Goal: Transaction & Acquisition: Book appointment/travel/reservation

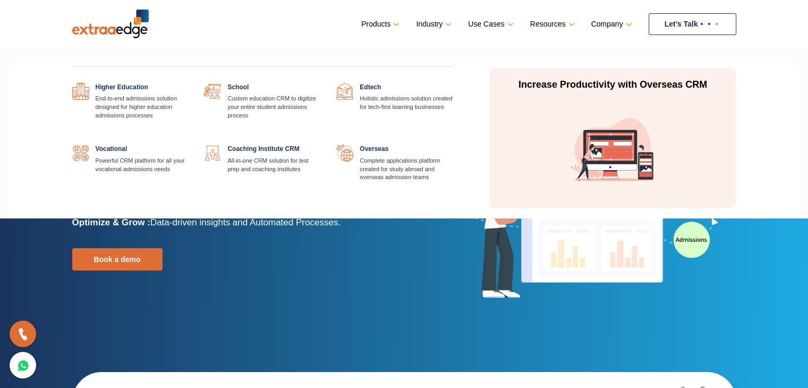
click at [188, 83] on link at bounding box center [188, 83] width 0 height 0
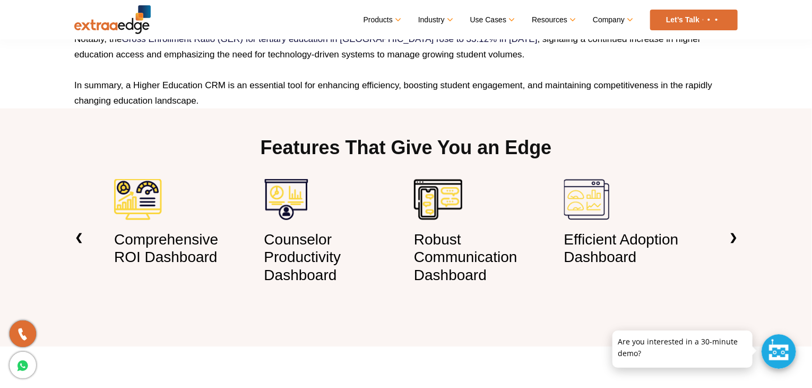
scroll to position [749, 0]
click at [148, 194] on img at bounding box center [138, 199] width 48 height 41
click at [284, 269] on h3 "Counselor Productivity Dashboard" at bounding box center [331, 258] width 134 height 54
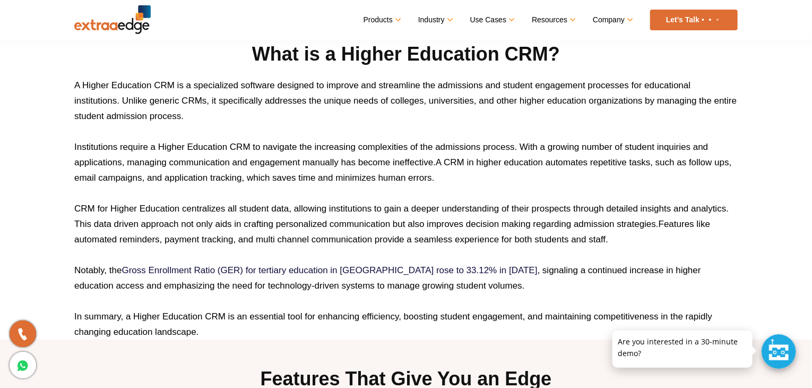
scroll to position [517, 0]
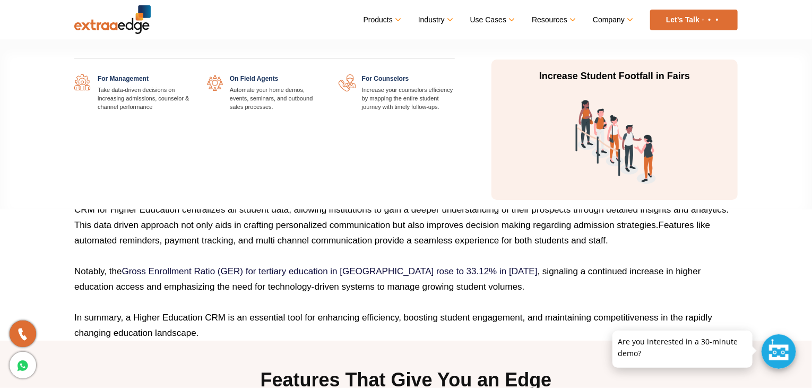
click at [191, 74] on link at bounding box center [191, 74] width 0 height 0
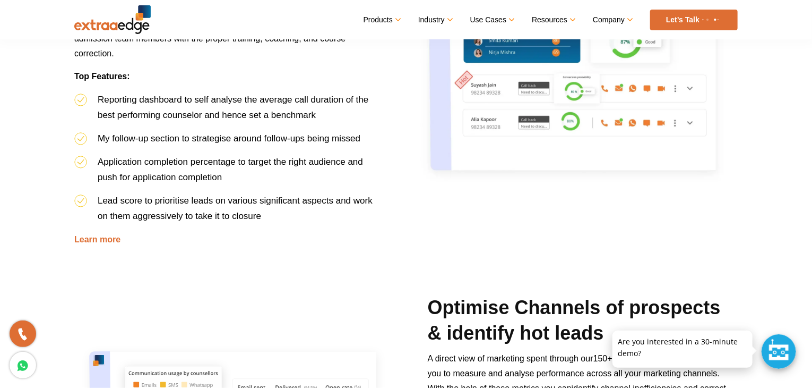
scroll to position [627, 0]
click at [96, 237] on link "Learn more" at bounding box center [97, 238] width 46 height 9
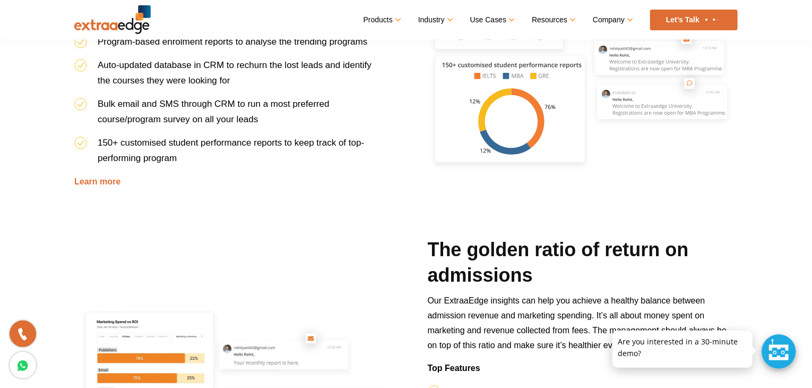
scroll to position [1384, 0]
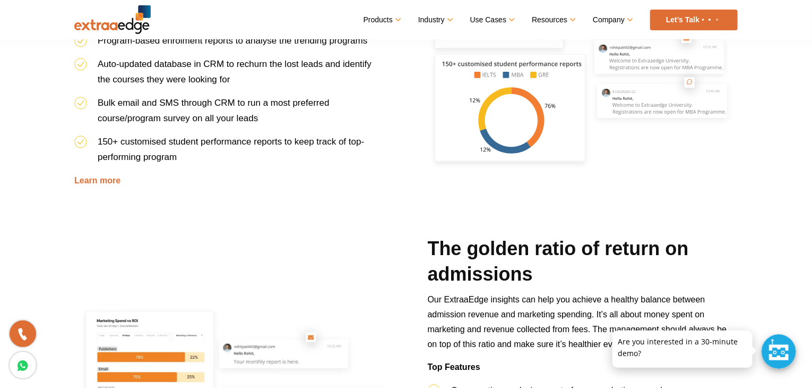
drag, startPoint x: 595, startPoint y: 170, endPoint x: 584, endPoint y: 204, distance: 35.4
click at [584, 204] on div "Identify high-performing courses & programs Using our thorough reporting dashbo…" at bounding box center [406, 60] width 680 height 349
